Goal: Information Seeking & Learning: Learn about a topic

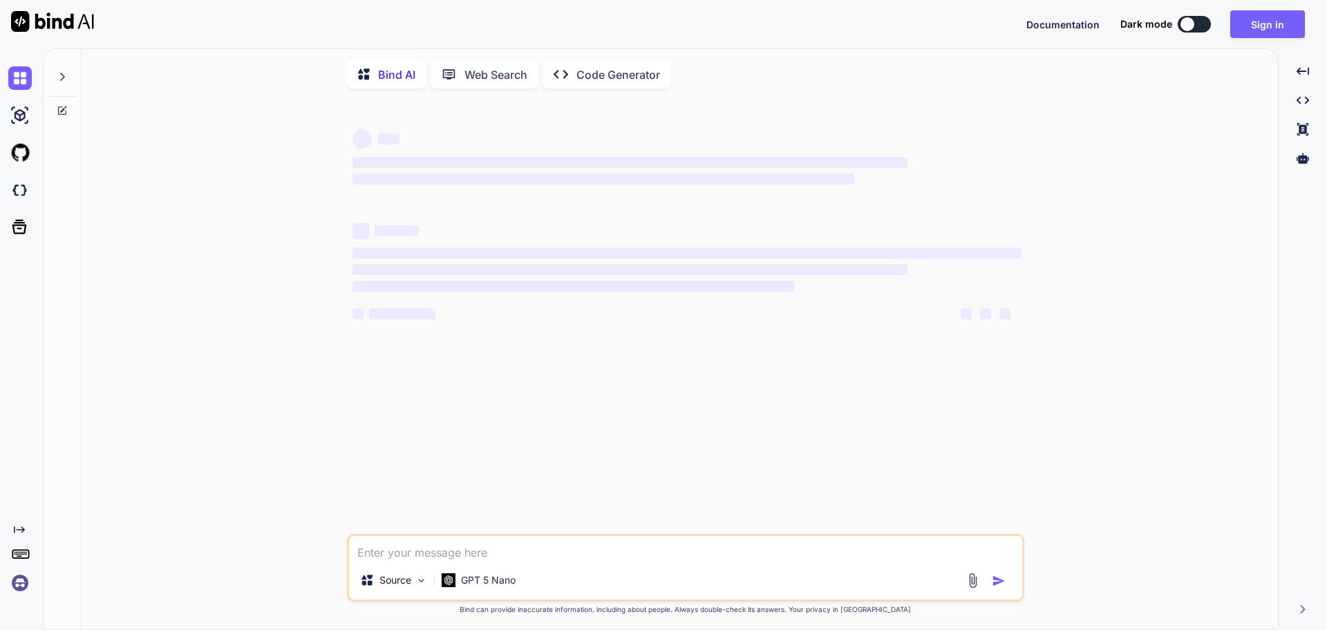
type textarea "// GET: Home/Payment public IActionResult Payment() { if (TempData["Appointment…"
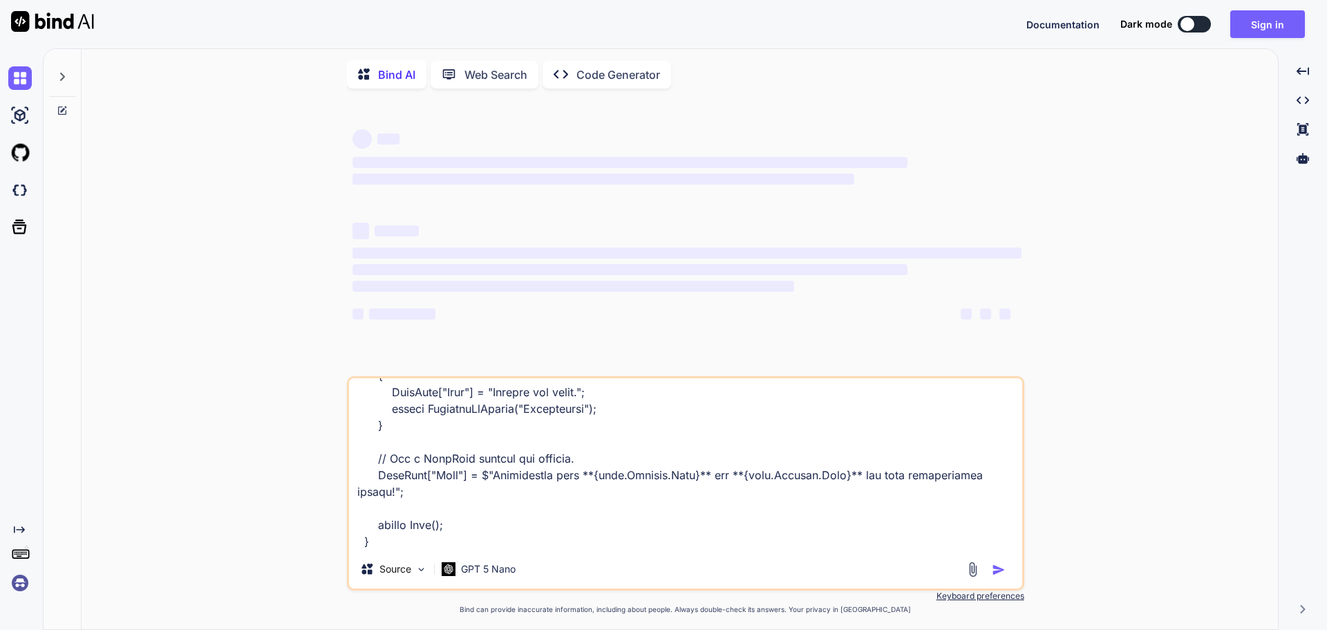
type textarea "x"
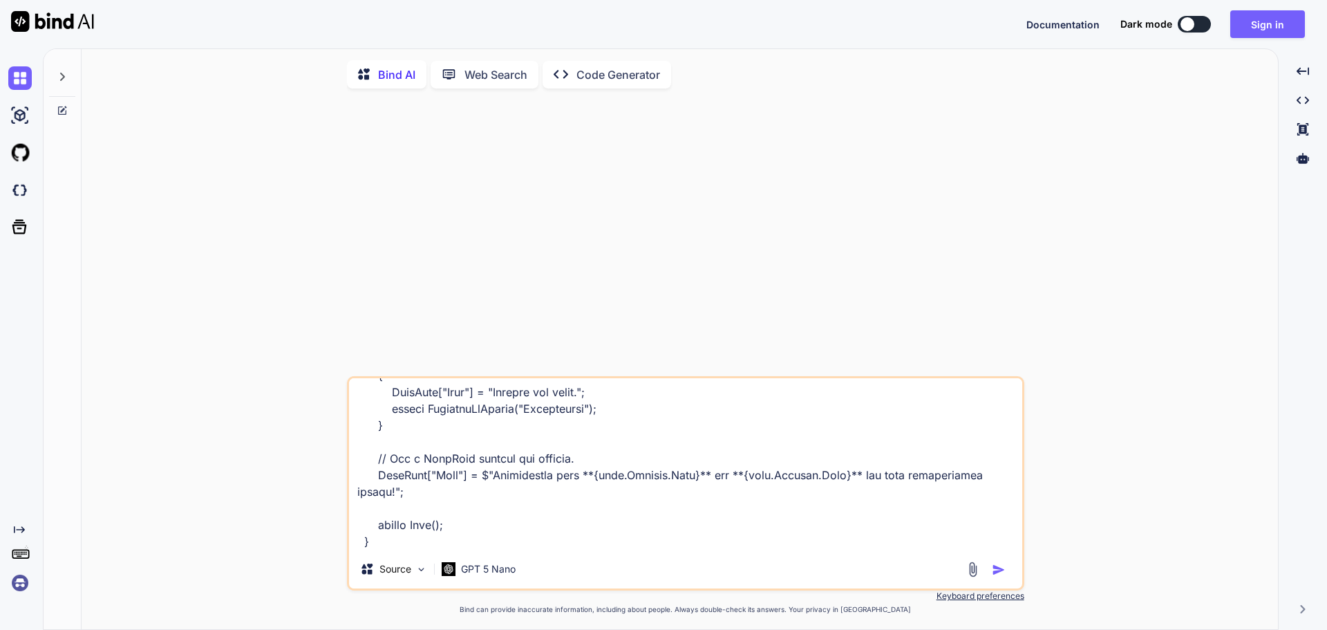
type textarea "// GET: Home/Payment public IActionResult Payment() { if (TempData["Appointment…"
type textarea "x"
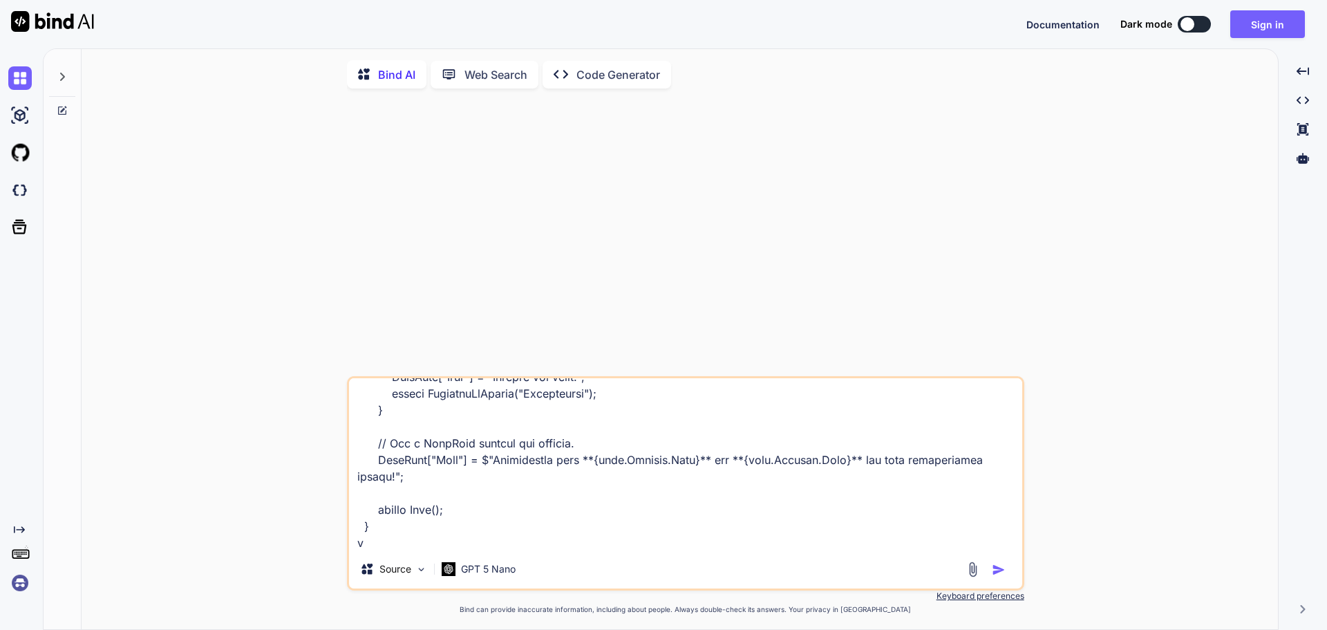
type textarea "// GET: Home/Payment public IActionResult Payment() { if (TempData["Appointment…"
type textarea "x"
type textarea "// GET: Home/Payment public IActionResult Payment() { if (TempData["Appointment…"
type textarea "x"
type textarea "// GET: Home/Payment public IActionResult Payment() { if (TempData["Appointment…"
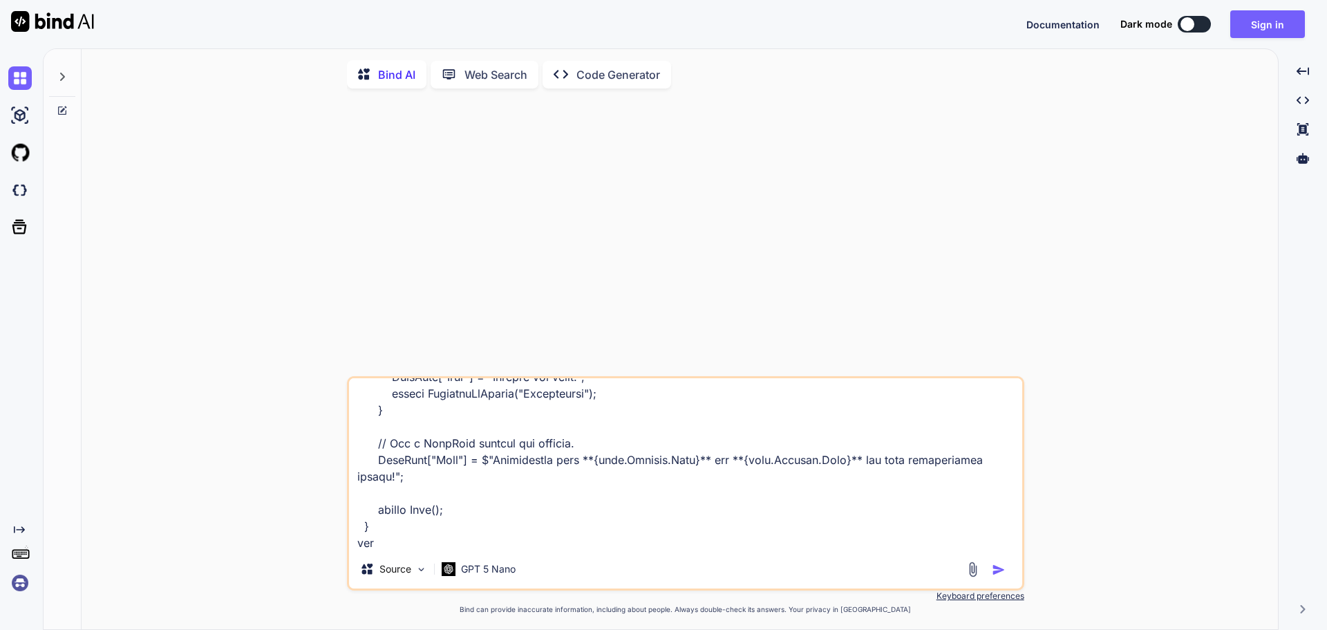
type textarea "x"
type textarea "// GET: Home/Payment public IActionResult Payment() { if (TempData["Appointment…"
type textarea "x"
type textarea "// GET: Home/Payment public IActionResult Payment() { if (TempData["Appointment…"
type textarea "x"
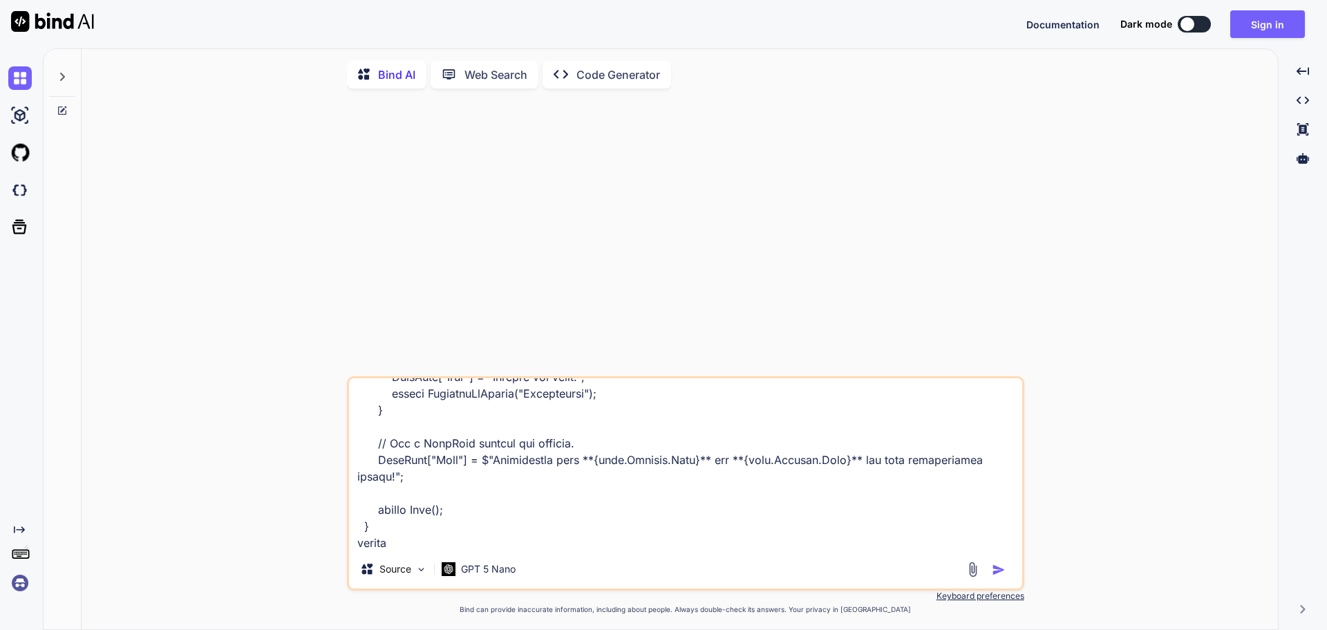
type textarea "// GET: Home/Payment public IActionResult Payment() { if (TempData["Appointment…"
type textarea "x"
type textarea "// GET: Home/Payment public IActionResult Payment() { if (TempData["Appointment…"
type textarea "x"
type textarea "// GET: Home/Payment public IActionResult Payment() { if (TempData["Appointment…"
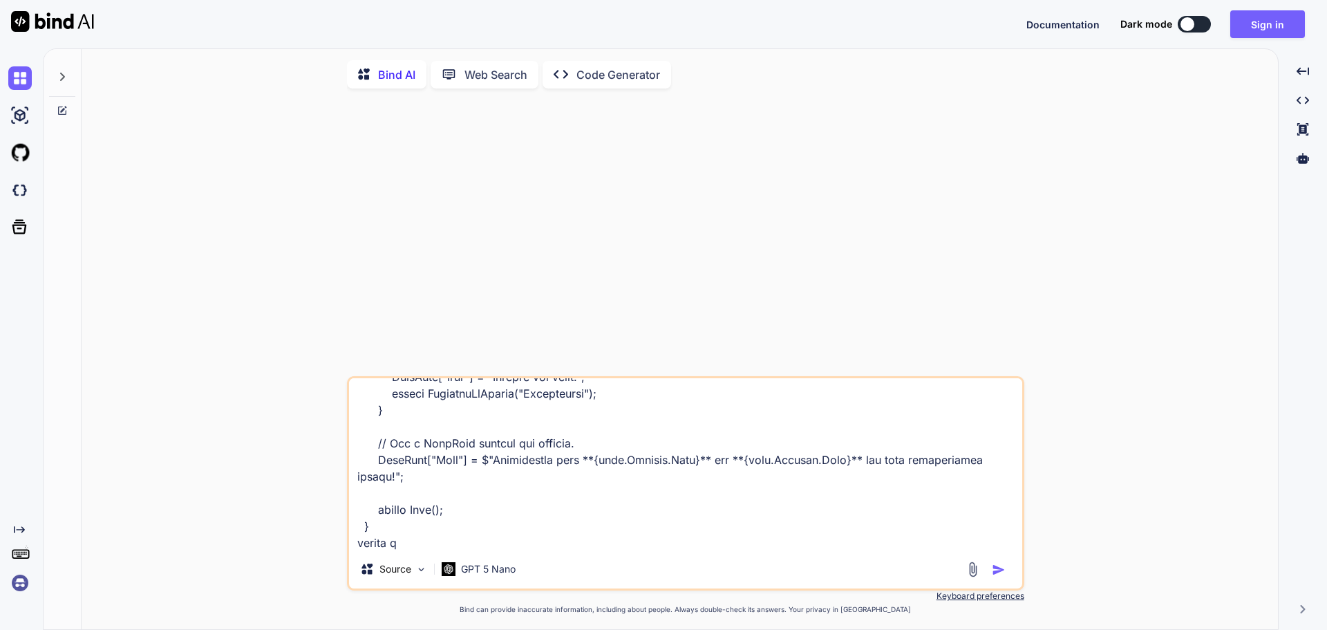
type textarea "x"
type textarea "// GET: Home/Payment public IActionResult Payment() { if (TempData["Appointment…"
type textarea "x"
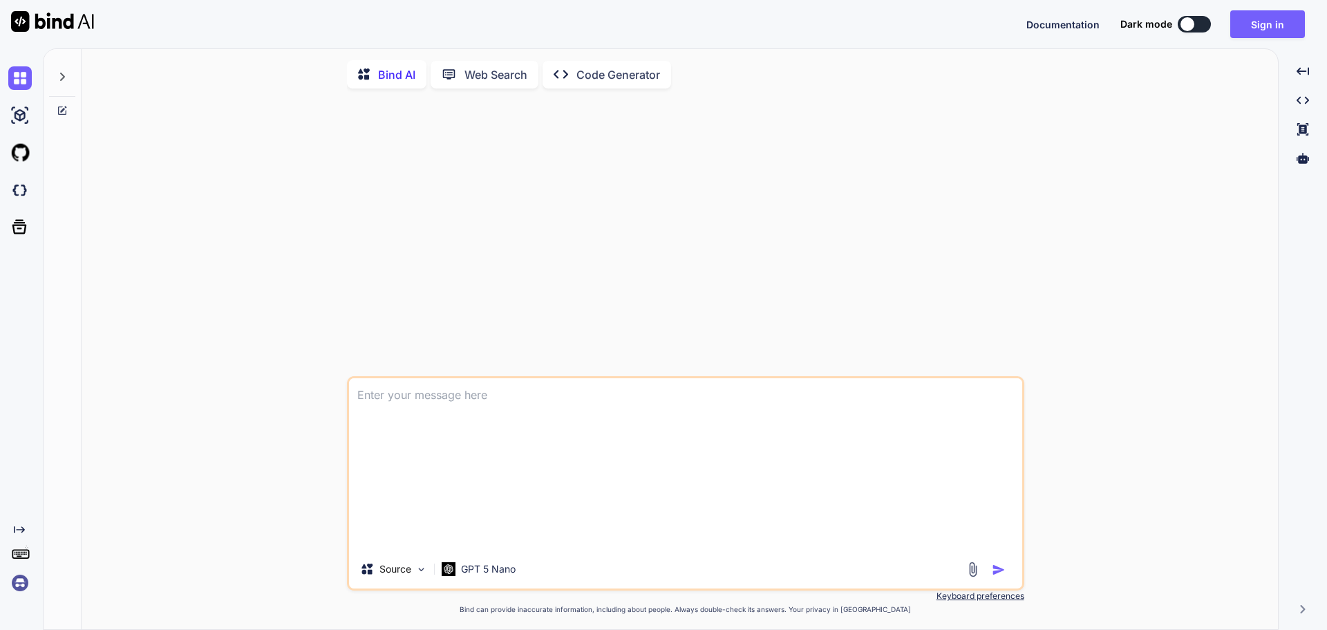
scroll to position [0, 0]
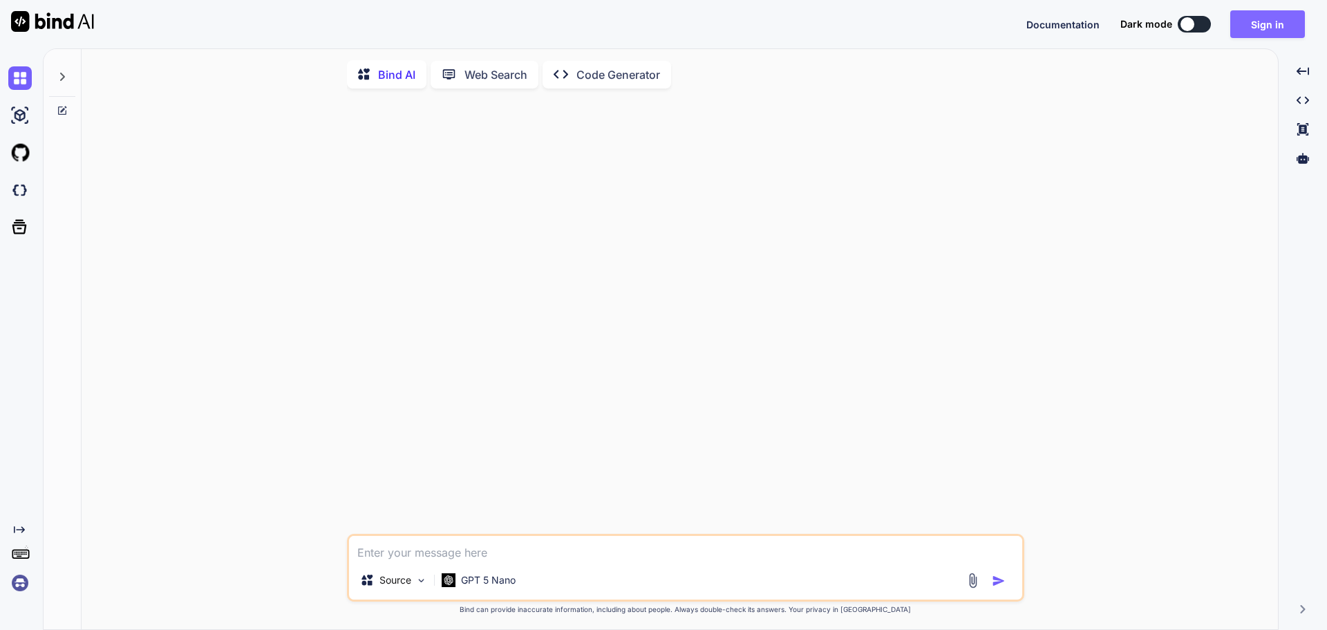
click at [1269, 32] on button "Sign in" at bounding box center [1267, 24] width 75 height 28
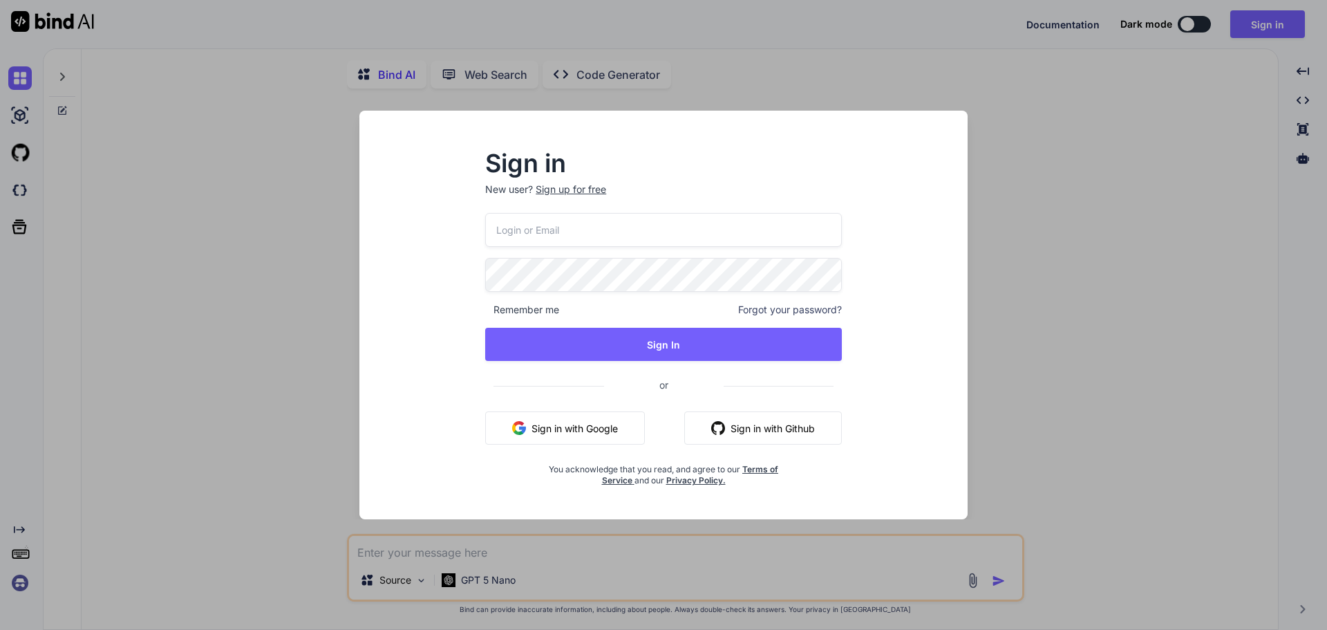
click at [608, 428] on button "Sign in with Google" at bounding box center [565, 427] width 160 height 33
click at [619, 425] on button "Sign in with Google" at bounding box center [565, 427] width 160 height 33
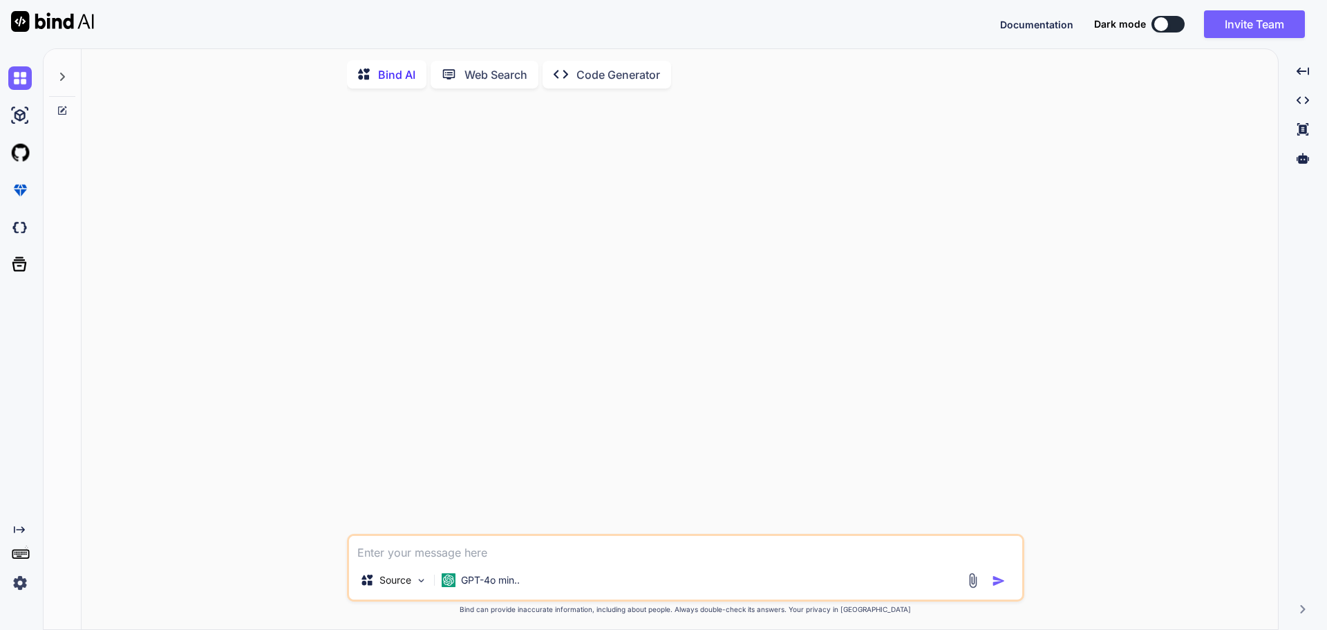
click at [466, 550] on textarea at bounding box center [685, 548] width 673 height 25
drag, startPoint x: 767, startPoint y: 535, endPoint x: 755, endPoint y: 553, distance: 21.9
click at [767, 538] on div "Source GPT-4o min.. Created with Bind Always check its answers. Privacy in Bind…" at bounding box center [685, 366] width 677 height 532
click at [755, 553] on textarea at bounding box center [685, 548] width 673 height 25
paste textarea "// GET: Home/Payment public IActionResult Payment() { if (TempData["Appointment…"
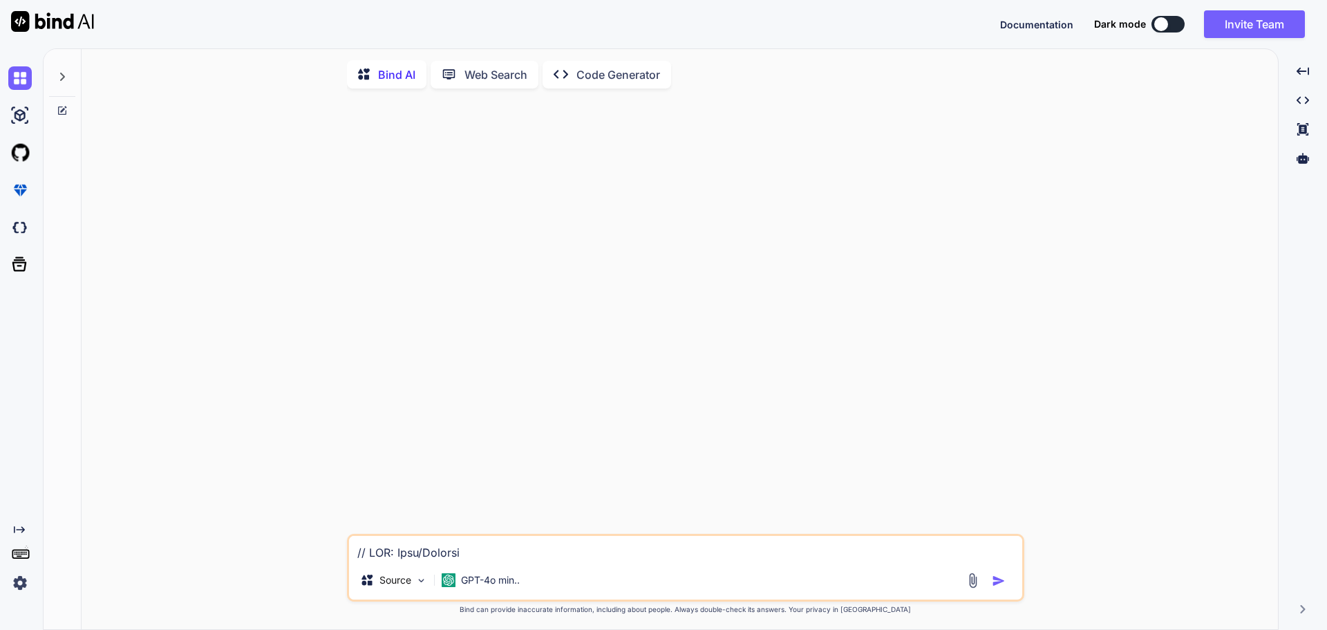
scroll to position [1461, 0]
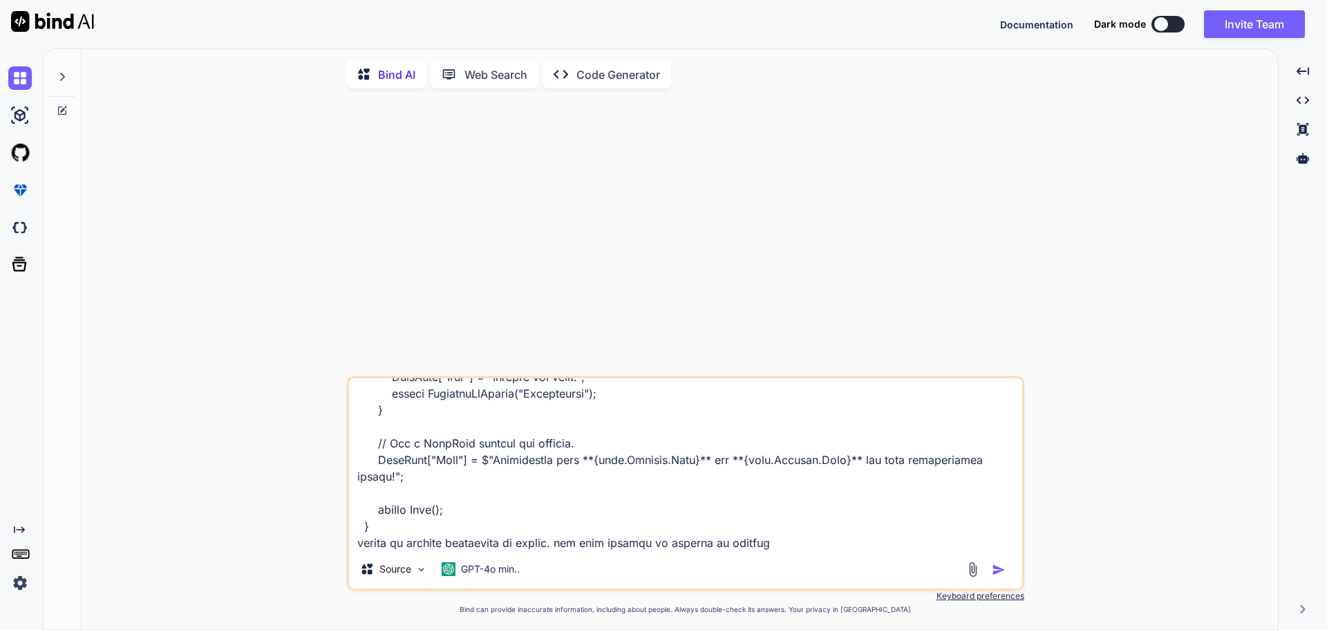
paste textarea "@model PaymentVM @{ Layout = "_Layout"; ViewBag.Title = "JKZY | Payment"; } @se…"
type textarea "// GET: Home/Payment public IActionResult Payment() { if (TempData["Appointment…"
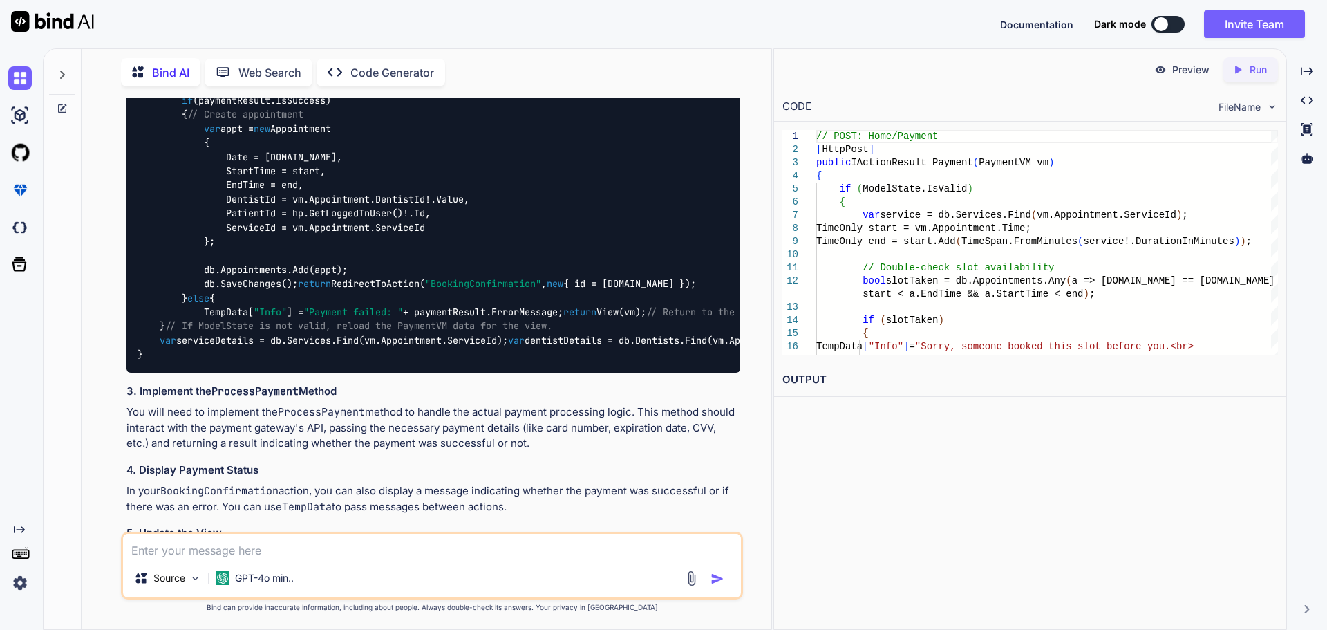
scroll to position [1100, 0]
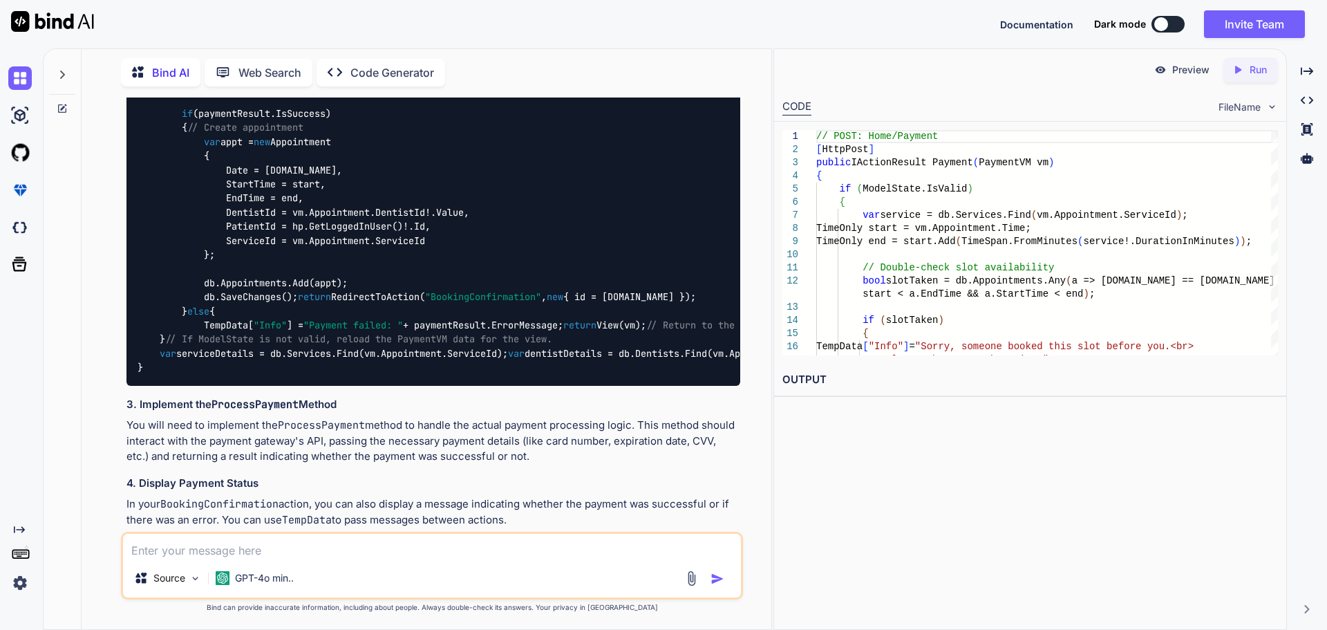
drag, startPoint x: 440, startPoint y: 262, endPoint x: 704, endPoint y: 265, distance: 264.1
click at [696, 270] on div "// POST: Home/Payment [ HttpPost ] public IActionResult Payment ( PaymentVM vm …" at bounding box center [433, 170] width 614 height 431
click at [705, 261] on div "// POST: Home/Payment [ HttpPost ] public IActionResult Payment ( PaymentVM vm …" at bounding box center [433, 170] width 614 height 431
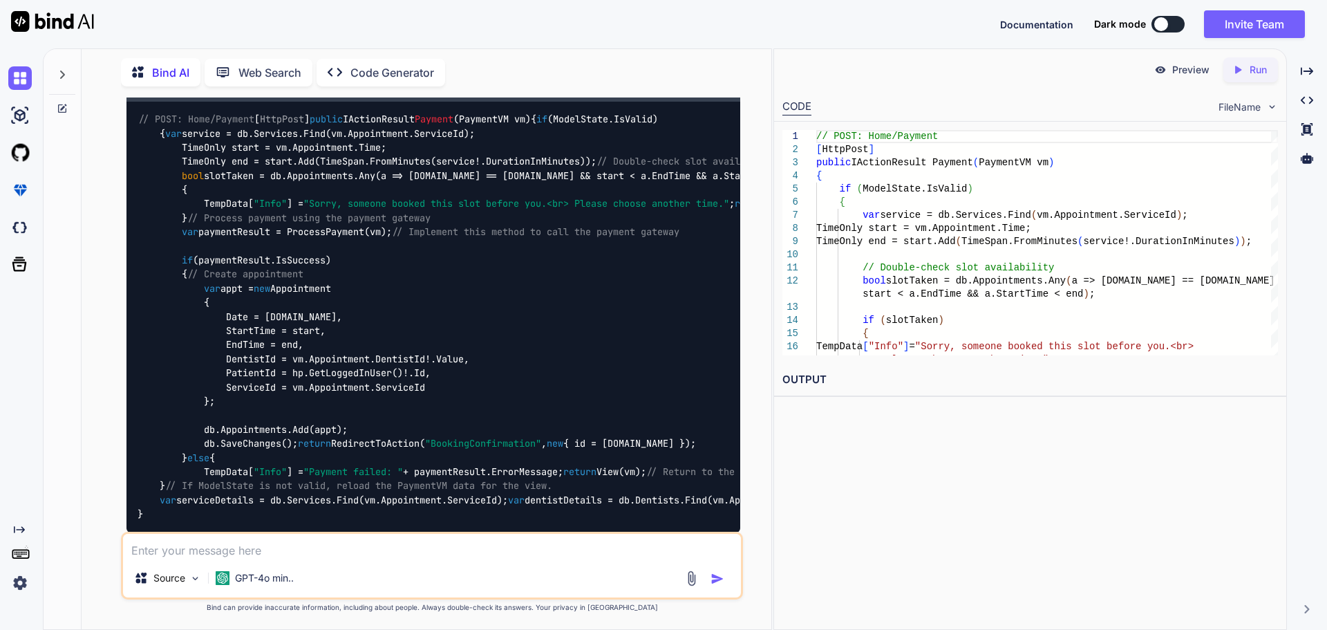
scroll to position [870, 0]
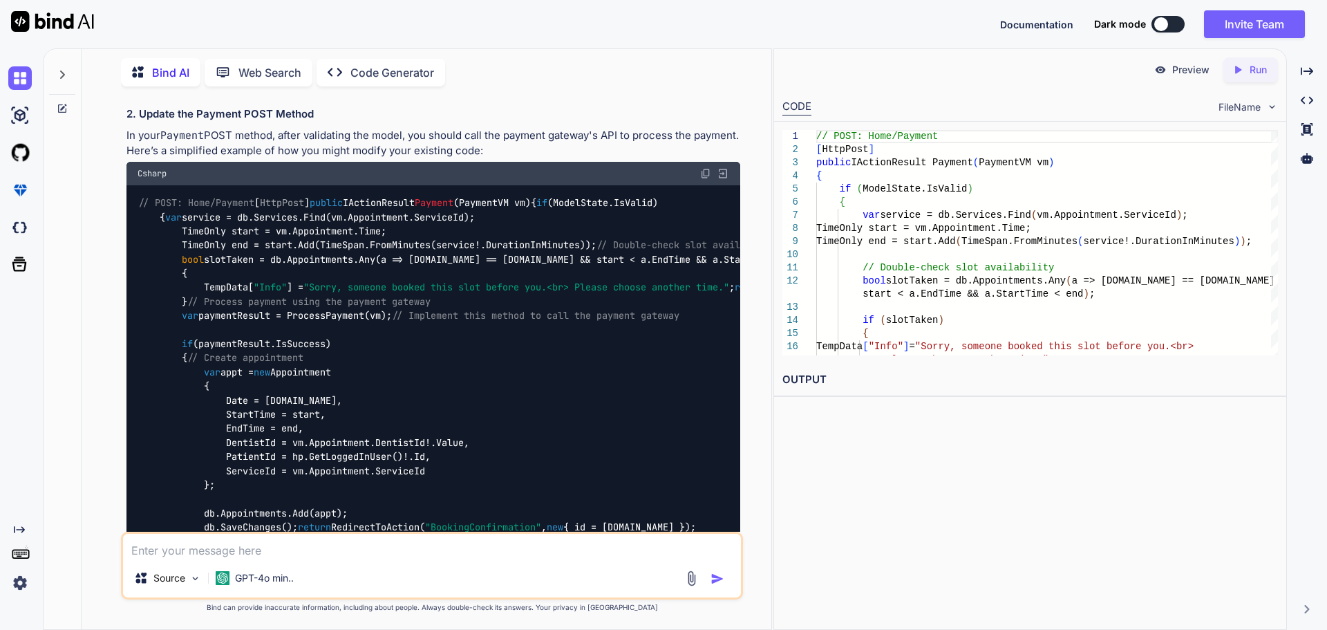
click at [469, 558] on div "Source GPT-4o min.." at bounding box center [432, 566] width 622 height 68
click at [447, 552] on textarea at bounding box center [432, 546] width 618 height 25
type textarea "just a fake payment"
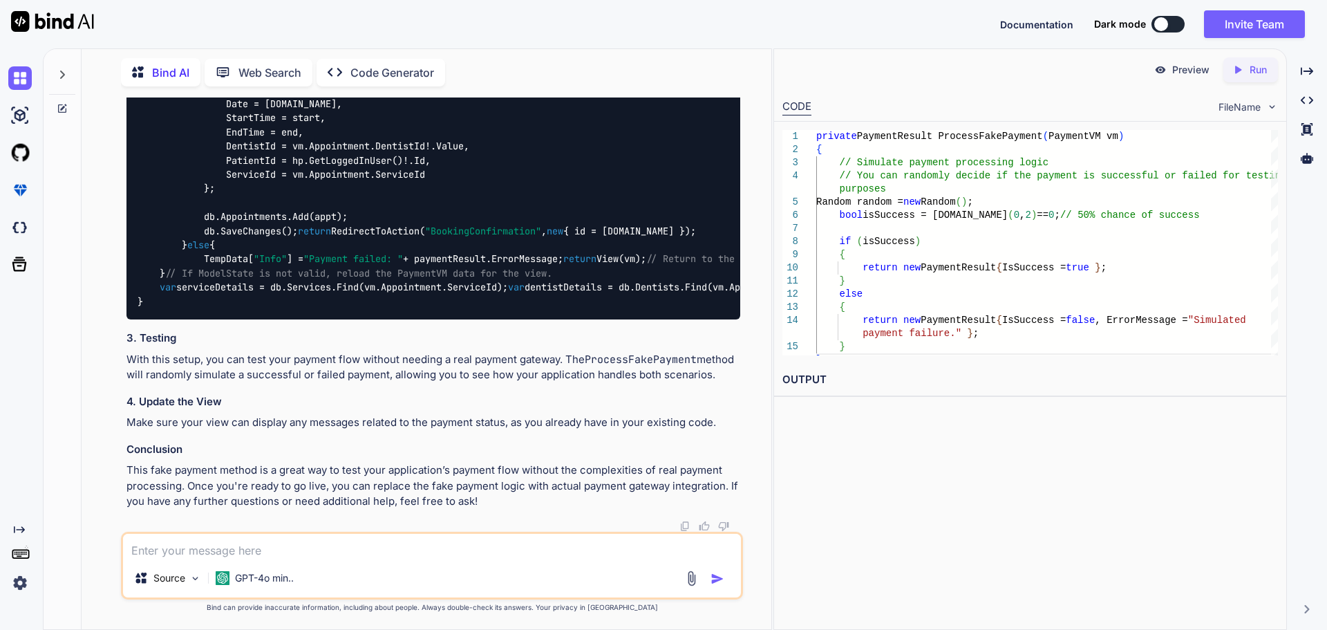
scroll to position [3330, 0]
type textarea "it will just redirect to appointment, although is a valid session bookoing"
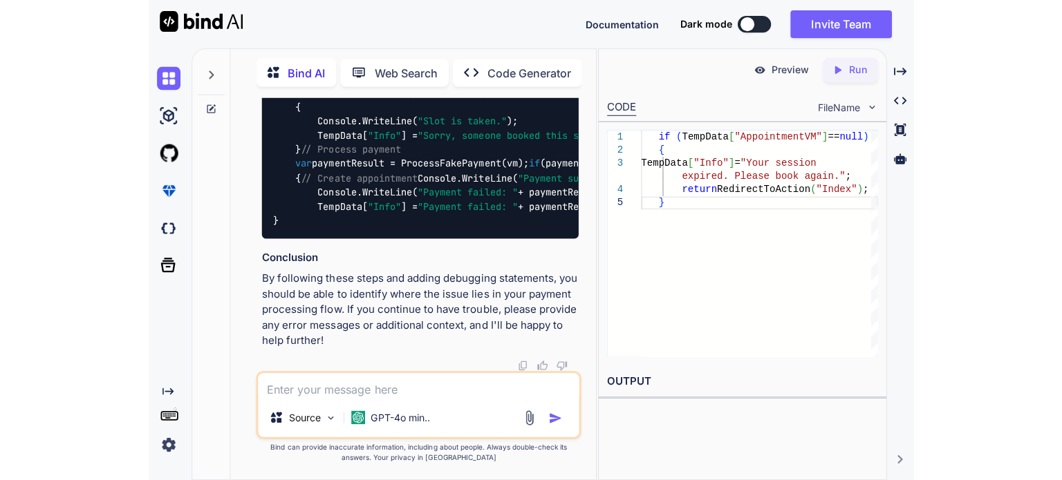
scroll to position [4985, 0]
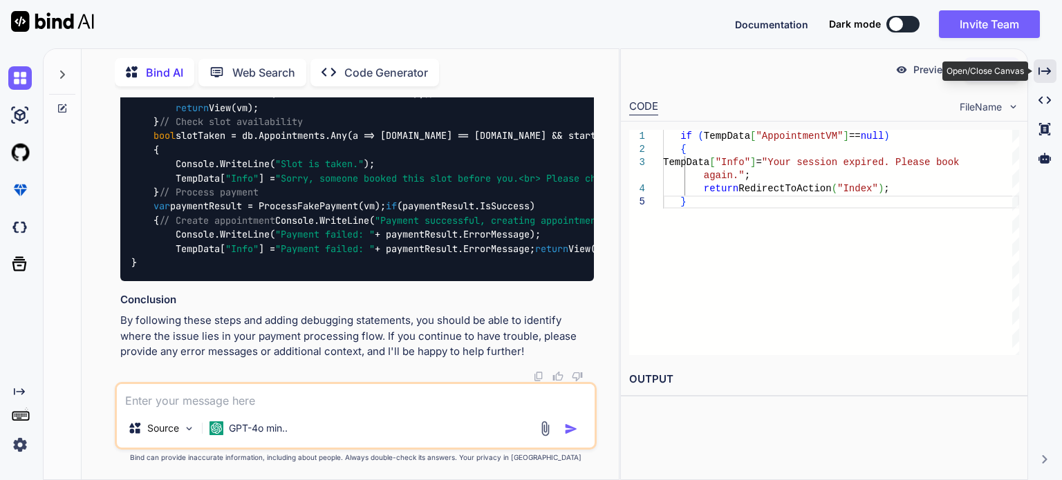
click at [1040, 69] on icon at bounding box center [1044, 71] width 12 height 8
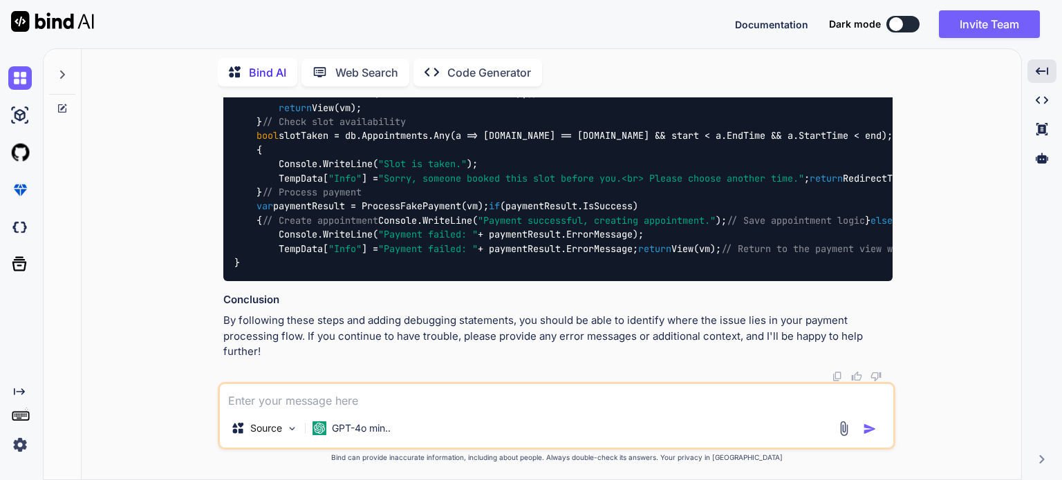
scroll to position [4462, 0]
drag, startPoint x: 274, startPoint y: 348, endPoint x: 554, endPoint y: 344, distance: 280.6
click at [554, 281] on div "[ HttpPost ] public IActionResult Payment ( PaymentVM vm ) { // Log entry into …" at bounding box center [557, 156] width 669 height 247
copy code "Console.WriteLine( "Entered Payment POST method." );"
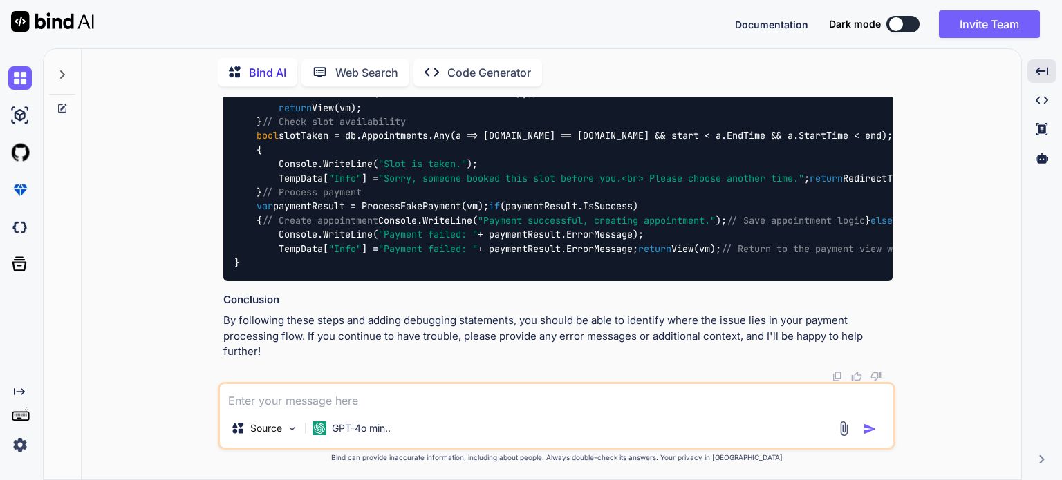
click at [467, 100] on span ""Model state is invalid."" at bounding box center [447, 94] width 138 height 12
drag, startPoint x: 259, startPoint y: 168, endPoint x: 605, endPoint y: 174, distance: 347.0
click at [605, 174] on div "[ HttpPost ] public IActionResult Payment ( PaymentVM vm ) { // Log entry into …" at bounding box center [557, 156] width 669 height 247
copy code "Console.WriteLine( "Model state is valid." );"
drag, startPoint x: 257, startPoint y: 212, endPoint x: 366, endPoint y: 276, distance: 126.7
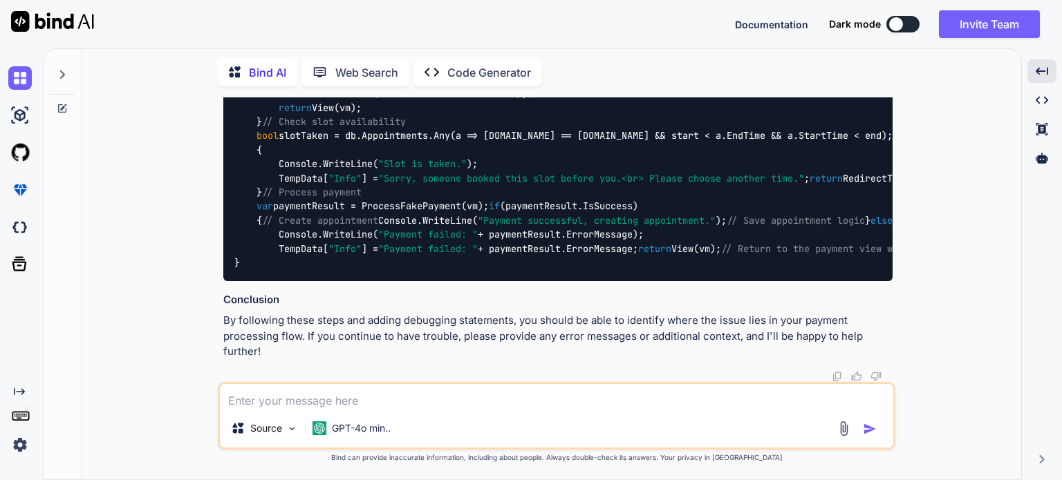
click at [322, 279] on div "[ HttpPost ] public IActionResult Payment ( PaymentVM vm ) { // Log entry into …" at bounding box center [557, 156] width 669 height 247
copy code "else { Console.WriteLine( "Model state is invalid." ); // Return the view with …"
drag, startPoint x: 317, startPoint y: 236, endPoint x: 227, endPoint y: 146, distance: 126.6
click at [227, 146] on div "[ HttpPost ] public IActionResult Payment ( PaymentVM vm ) { // Log entry into …" at bounding box center [557, 156] width 669 height 247
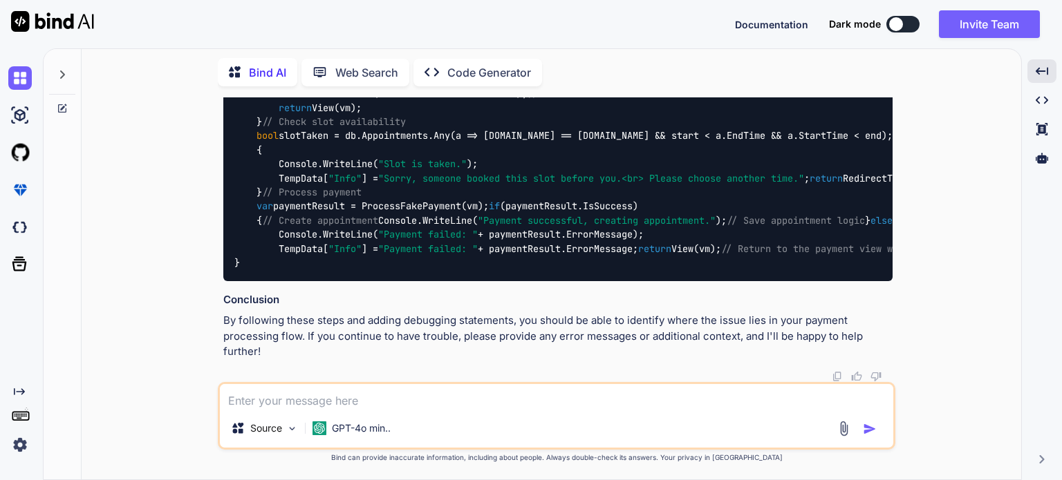
scroll to position [5073, 0]
click at [315, 225] on code "[ HttpPost ] public IActionResult Payment ( PaymentVM vm ) { // Log entry into …" at bounding box center [668, 157] width 868 height 226
drag, startPoint x: 296, startPoint y: 243, endPoint x: 214, endPoint y: 138, distance: 133.0
click at [214, 138] on div "You Bind AI It looks like you're working on a payment processing feature for a …" at bounding box center [557, 288] width 928 height 382
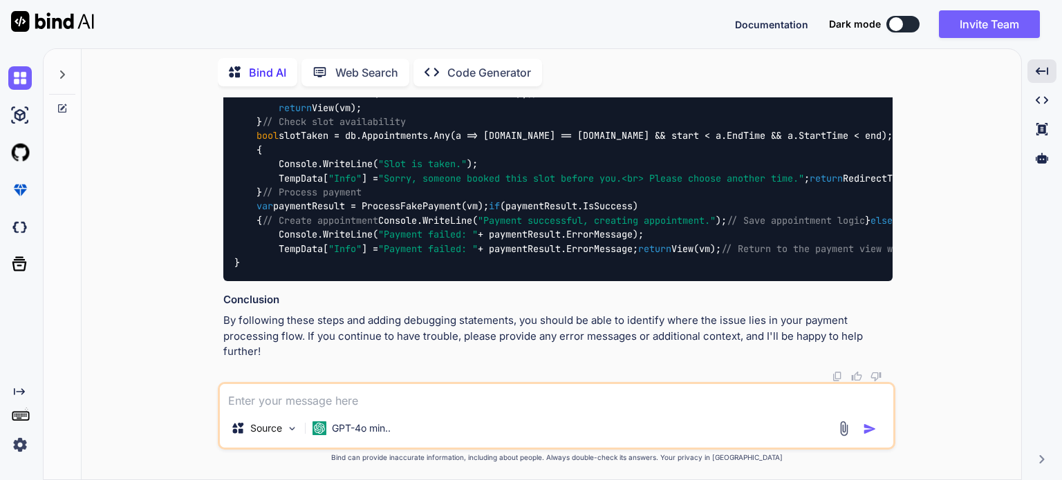
copy code "[ HttpPost ] public IActionResult Payment ( PaymentVM vm ) { // Log entry into …"
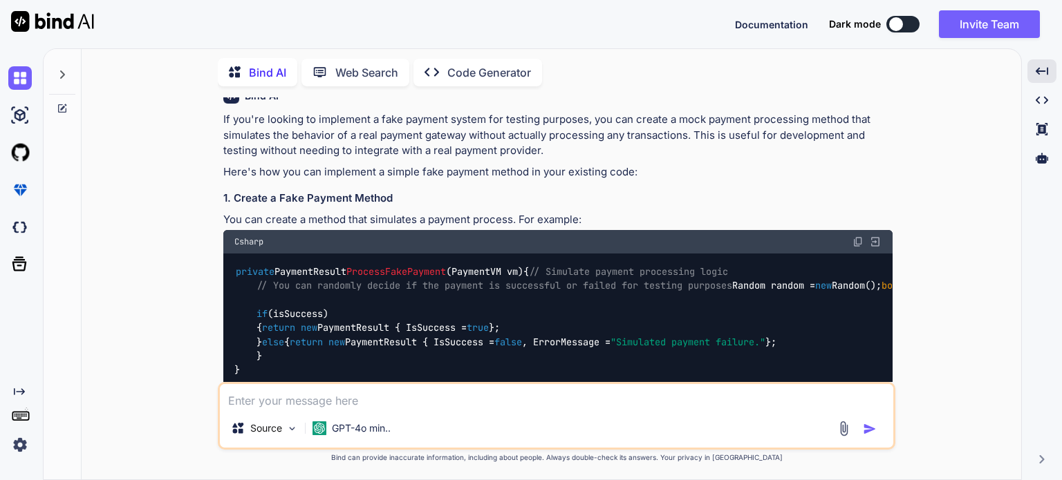
scroll to position [1848, 0]
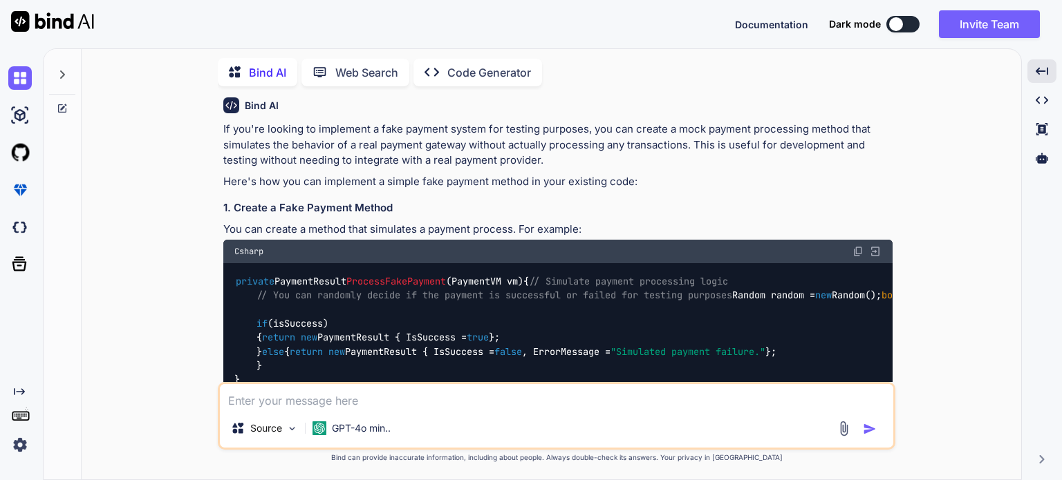
drag, startPoint x: 318, startPoint y: 294, endPoint x: 223, endPoint y: 230, distance: 114.6
copy code "public class PaymentResult { public bool IsSuccess { get ; set ; } public strin…"
